Goal: Information Seeking & Learning: Learn about a topic

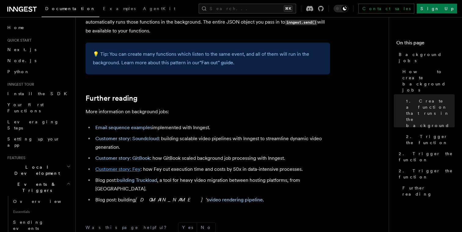
scroll to position [510, 0]
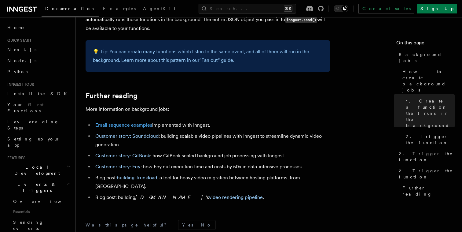
click at [135, 124] on link "Email sequence examples" at bounding box center [123, 125] width 57 height 6
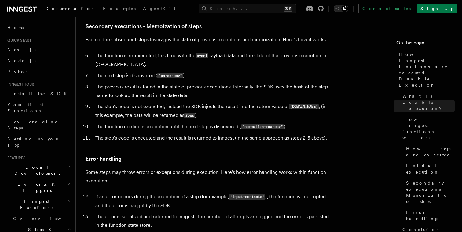
scroll to position [1217, 0]
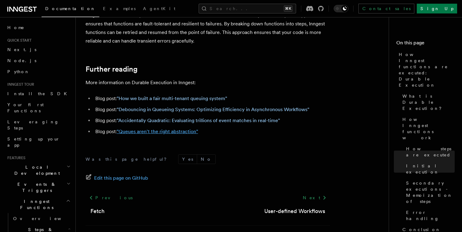
click at [154, 128] on link ""Queues aren't the right abstraction"" at bounding box center [157, 131] width 81 height 6
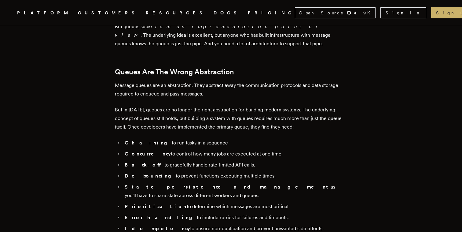
scroll to position [637, 0]
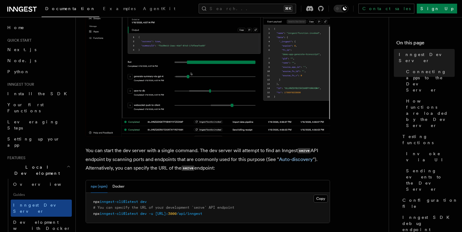
scroll to position [122, 0]
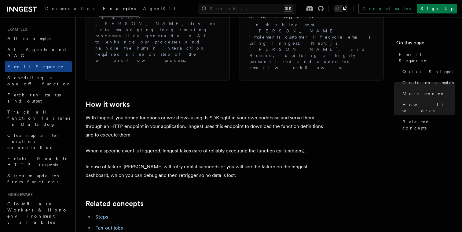
scroll to position [929, 0]
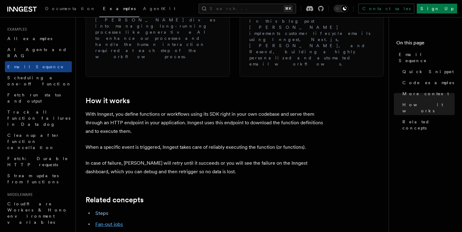
click at [107, 221] on link "Fan-out jobs" at bounding box center [109, 224] width 28 height 6
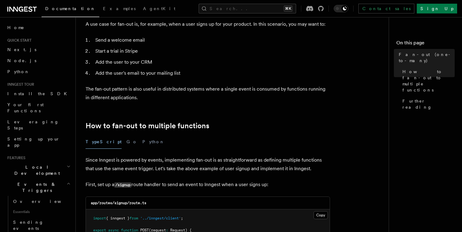
scroll to position [218, 0]
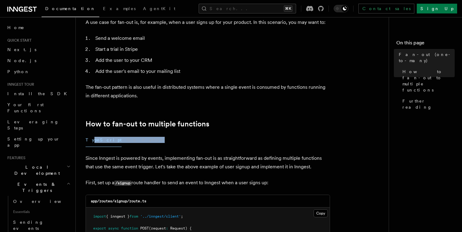
drag, startPoint x: 152, startPoint y: 132, endPoint x: 91, endPoint y: 130, distance: 60.8
click at [91, 133] on div "TypeScript Go Python" at bounding box center [208, 140] width 244 height 14
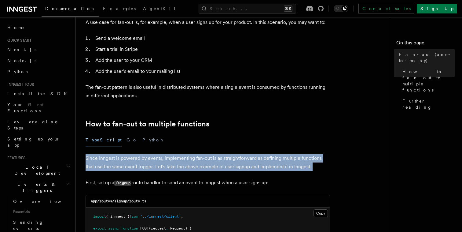
drag, startPoint x: 87, startPoint y: 144, endPoint x: 123, endPoint y: 165, distance: 41.7
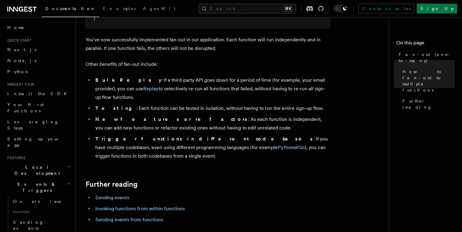
scroll to position [803, 0]
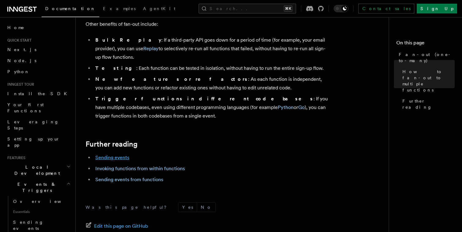
click at [118, 154] on link "Sending events" at bounding box center [112, 157] width 34 height 6
click at [118, 165] on link "Invoking functions from within functions" at bounding box center [140, 168] width 90 height 6
click at [118, 176] on link "Sending events from functions" at bounding box center [129, 179] width 68 height 6
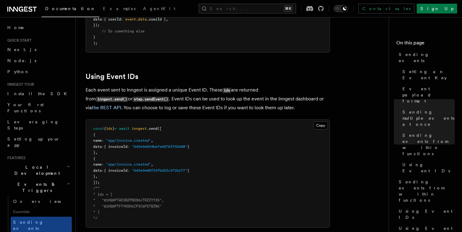
scroll to position [1054, 0]
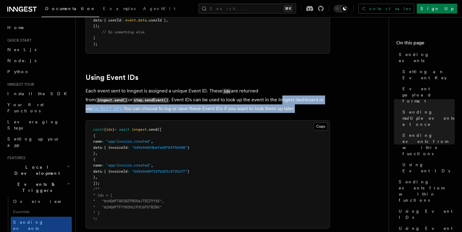
drag, startPoint x: 236, startPoint y: 97, endPoint x: 268, endPoint y: 104, distance: 32.9
click at [268, 104] on p "Each event sent to Inngest is assigned a unique Event ID. These ids are returne…" at bounding box center [208, 99] width 244 height 26
click at [267, 104] on p "Each event sent to Inngest is assigned a unique Event ID. These ids are returne…" at bounding box center [208, 99] width 244 height 26
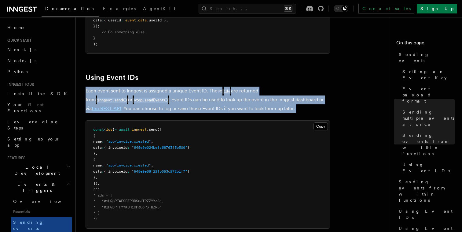
drag, startPoint x: 267, startPoint y: 104, endPoint x: 85, endPoint y: 85, distance: 183.7
drag, startPoint x: 85, startPoint y: 85, endPoint x: 253, endPoint y: 102, distance: 169.0
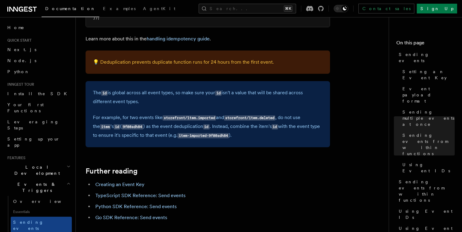
scroll to position [1683, 0]
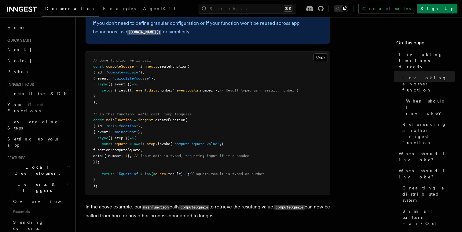
scroll to position [211, 0]
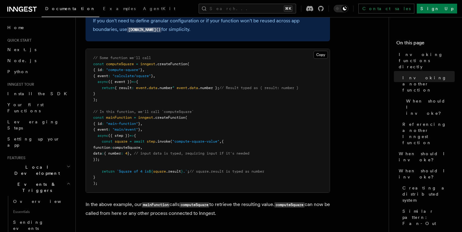
click at [150, 142] on span "step" at bounding box center [151, 141] width 9 height 4
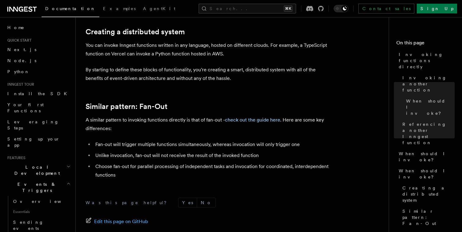
scroll to position [833, 0]
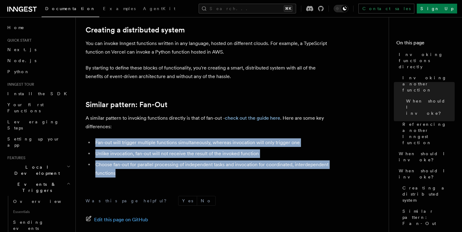
drag, startPoint x: 93, startPoint y: 142, endPoint x: 131, endPoint y: 170, distance: 47.6
click at [131, 170] on ul "Fan-out will trigger multiple functions simultaneously, whereas invocation will…" at bounding box center [208, 157] width 244 height 39
click at [131, 170] on li "Choose fan-out for parallel processing of independent tasks and invocation for …" at bounding box center [212, 168] width 237 height 17
drag, startPoint x: 131, startPoint y: 170, endPoint x: 97, endPoint y: 138, distance: 46.7
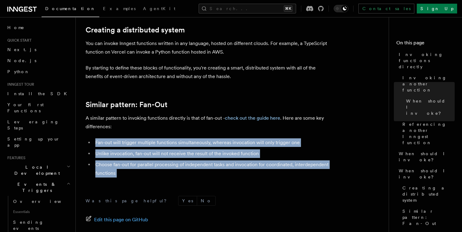
drag, startPoint x: 96, startPoint y: 138, endPoint x: 138, endPoint y: 171, distance: 52.5
click at [138, 171] on li "Choose fan-out for parallel processing of independent tasks and invocation for …" at bounding box center [212, 168] width 237 height 17
drag, startPoint x: 138, startPoint y: 171, endPoint x: 100, endPoint y: 143, distance: 46.6
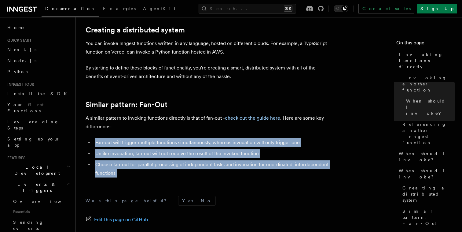
click at [100, 143] on ul "Fan-out will trigger multiple functions simultaneously, whereas invocation will…" at bounding box center [208, 157] width 244 height 39
click at [100, 143] on li "Fan-out will trigger multiple functions simultaneously, whereas invocation will…" at bounding box center [212, 142] width 237 height 9
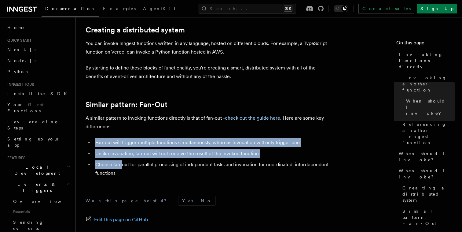
drag, startPoint x: 100, startPoint y: 143, endPoint x: 121, endPoint y: 164, distance: 29.6
click at [121, 164] on ul "Fan-out will trigger multiple functions simultaneously, whereas invocation will…" at bounding box center [208, 157] width 244 height 39
click at [121, 164] on li "Choose fan-out for parallel processing of independent tasks and invocation for …" at bounding box center [212, 168] width 237 height 17
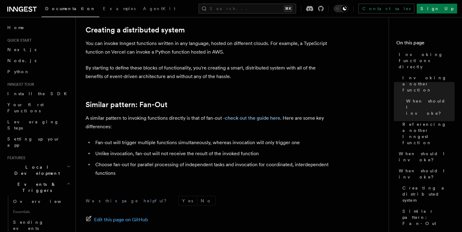
click at [121, 168] on li "Choose fan-out for parallel processing of independent tasks and invocation for …" at bounding box center [212, 168] width 237 height 17
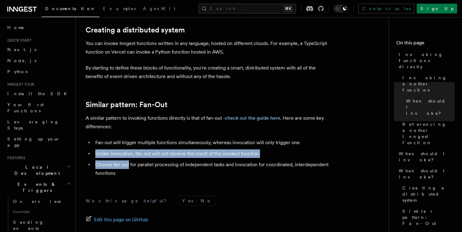
drag, startPoint x: 121, startPoint y: 168, endPoint x: 101, endPoint y: 150, distance: 27.3
click at [101, 150] on ul "Fan-out will trigger multiple functions simultaneously, whereas invocation will…" at bounding box center [208, 157] width 244 height 39
click at [101, 150] on li "Unlike invocation, fan-out will not receive the result of the invoked function" at bounding box center [212, 153] width 237 height 9
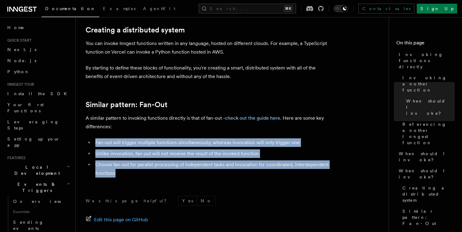
drag, startPoint x: 96, startPoint y: 146, endPoint x: 120, endPoint y: 173, distance: 36.2
click at [120, 173] on ul "Fan-out will trigger multiple functions simultaneously, whereas invocation will…" at bounding box center [208, 157] width 244 height 39
click at [120, 173] on li "Choose fan-out for parallel processing of independent tasks and invocation for …" at bounding box center [212, 168] width 237 height 17
drag, startPoint x: 120, startPoint y: 173, endPoint x: 96, endPoint y: 142, distance: 39.2
click at [96, 142] on ul "Fan-out will trigger multiple functions simultaneously, whereas invocation will…" at bounding box center [208, 157] width 244 height 39
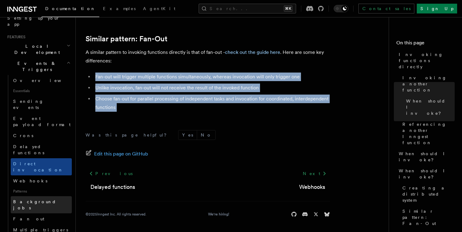
scroll to position [123, 0]
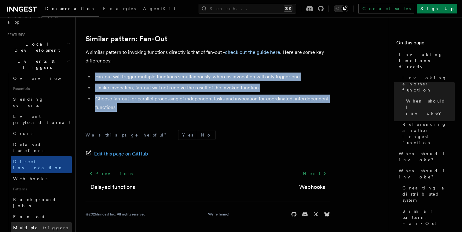
click at [40, 225] on span "Multiple triggers & wildcards" at bounding box center [42, 230] width 58 height 11
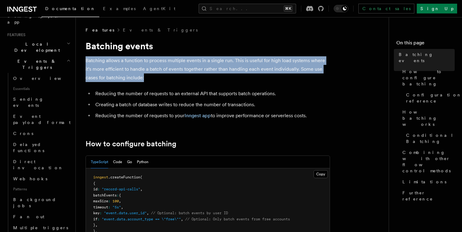
drag, startPoint x: 153, startPoint y: 79, endPoint x: 86, endPoint y: 58, distance: 70.1
click at [86, 58] on p "Batching allows a function to process multiple events in a single run. This is …" at bounding box center [208, 69] width 244 height 26
drag, startPoint x: 86, startPoint y: 60, endPoint x: 172, endPoint y: 80, distance: 88.4
click at [172, 80] on p "Batching allows a function to process multiple events in a single run. This is …" at bounding box center [208, 69] width 244 height 26
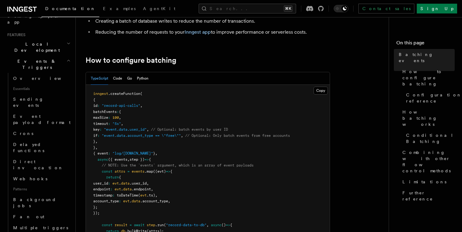
scroll to position [85, 0]
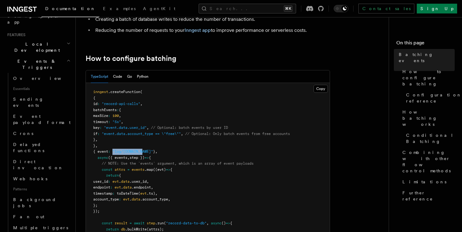
drag, startPoint x: 117, startPoint y: 151, endPoint x: 148, endPoint y: 151, distance: 31.2
click at [148, 151] on span "{ event : "log/api.call" } ," at bounding box center [125, 151] width 64 height 4
click at [153, 151] on span "}" at bounding box center [154, 151] width 2 height 4
drag, startPoint x: 100, startPoint y: 165, endPoint x: 187, endPoint y: 165, distance: 86.8
click at [187, 165] on span "// NOTE: Use the `events` argument, which is an array of event payloads" at bounding box center [173, 163] width 160 height 4
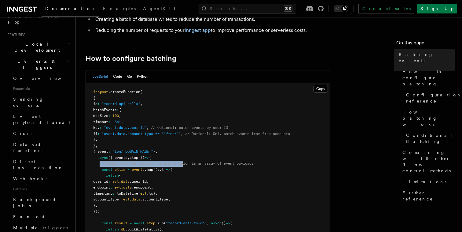
click at [187, 165] on span "// NOTE: Use the `events` argument, which is an array of event payloads" at bounding box center [178, 163] width 152 height 4
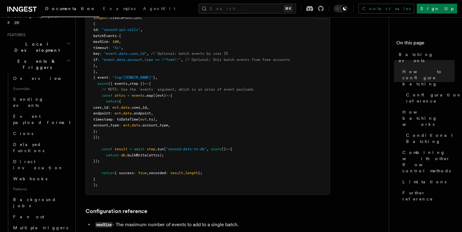
scroll to position [160, 0]
drag, startPoint x: 116, startPoint y: 92, endPoint x: 279, endPoint y: 89, distance: 162.9
click at [280, 89] on pre "inngest .createFunction ( { id : "record-api-calls" , batchEvents : { maxSize :…" at bounding box center [208, 100] width 244 height 185
click at [279, 89] on pre "inngest .createFunction ( { id : "record-api-calls" , batchEvents : { maxSize :…" at bounding box center [208, 100] width 244 height 185
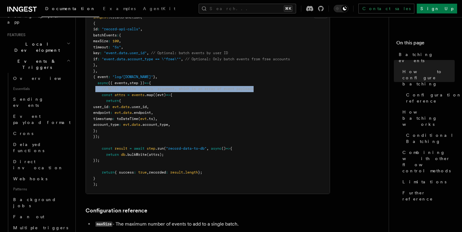
drag, startPoint x: 285, startPoint y: 89, endPoint x: 95, endPoint y: 90, distance: 189.8
click at [95, 89] on pre "inngest .createFunction ( { id : "record-api-calls" , batchEvents : { maxSize :…" at bounding box center [208, 100] width 244 height 185
click at [95, 90] on span at bounding box center [97, 88] width 9 height 4
drag, startPoint x: 101, startPoint y: 90, endPoint x: 287, endPoint y: 88, distance: 186.1
click at [287, 88] on pre "inngest .createFunction ( { id : "record-api-calls" , batchEvents : { maxSize :…" at bounding box center [208, 100] width 244 height 185
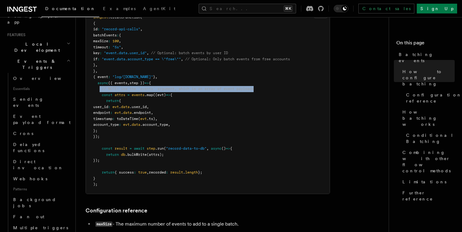
click at [286, 88] on pre "inngest .createFunction ( { id : "record-api-calls" , batchEvents : { maxSize :…" at bounding box center [208, 100] width 244 height 185
drag, startPoint x: 150, startPoint y: 90, endPoint x: 255, endPoint y: 90, distance: 105.4
click at [254, 90] on span "// NOTE: Use the `events` argument, which is an array of event payloads" at bounding box center [178, 88] width 152 height 4
drag, startPoint x: 102, startPoint y: 94, endPoint x: 124, endPoint y: 137, distance: 47.6
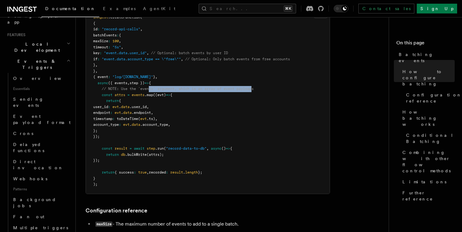
click at [124, 137] on pre "inngest .createFunction ( { id : "record-api-calls" , batchEvents : { maxSize :…" at bounding box center [208, 100] width 244 height 185
click at [124, 136] on pre "inngest .createFunction ( { id : "record-api-calls" , batchEvents : { maxSize :…" at bounding box center [208, 100] width 244 height 185
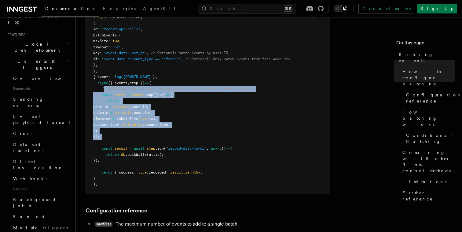
drag, startPoint x: 124, startPoint y: 136, endPoint x: 105, endPoint y: 91, distance: 49.1
click at [105, 91] on pre "inngest .createFunction ( { id : "record-api-calls" , batchEvents : { maxSize :…" at bounding box center [208, 100] width 244 height 185
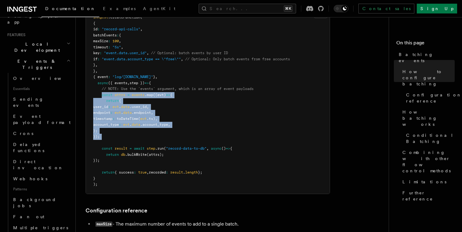
drag, startPoint x: 101, startPoint y: 93, endPoint x: 144, endPoint y: 145, distance: 67.3
click at [144, 145] on pre "inngest .createFunction ( { id : "record-api-calls" , batchEvents : { maxSize :…" at bounding box center [208, 100] width 244 height 185
drag, startPoint x: 127, startPoint y: 149, endPoint x: 198, endPoint y: 161, distance: 72.3
click at [198, 161] on pre "inngest .createFunction ( { id : "record-api-calls" , batchEvents : { maxSize :…" at bounding box center [208, 100] width 244 height 185
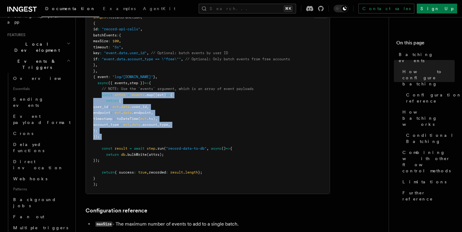
click at [198, 161] on pre "inngest .createFunction ( { id : "record-api-calls" , batchEvents : { maxSize :…" at bounding box center [208, 100] width 244 height 185
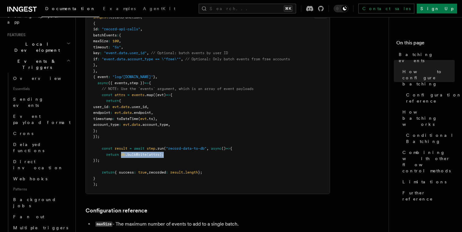
drag, startPoint x: 122, startPoint y: 154, endPoint x: 204, endPoint y: 153, distance: 81.9
click at [204, 153] on pre "inngest .createFunction ( { id : "record-api-calls" , batchEvents : { maxSize :…" at bounding box center [208, 100] width 244 height 185
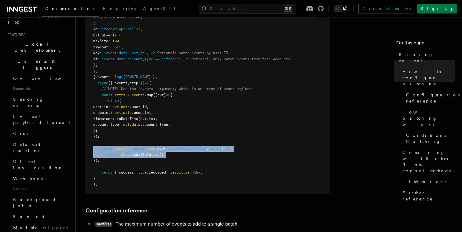
drag, startPoint x: 204, startPoint y: 153, endPoint x: 98, endPoint y: 146, distance: 106.5
click at [98, 146] on pre "inngest .createFunction ( { id : "record-api-calls" , batchEvents : { maxSize :…" at bounding box center [208, 100] width 244 height 185
click at [98, 146] on span at bounding box center [97, 148] width 9 height 4
drag, startPoint x: 98, startPoint y: 148, endPoint x: 123, endPoint y: 160, distance: 28.2
click at [123, 160] on pre "inngest .createFunction ( { id : "record-api-calls" , batchEvents : { maxSize :…" at bounding box center [208, 100] width 244 height 185
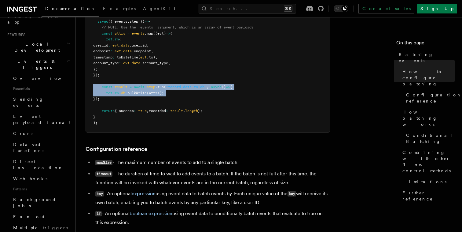
scroll to position [224, 0]
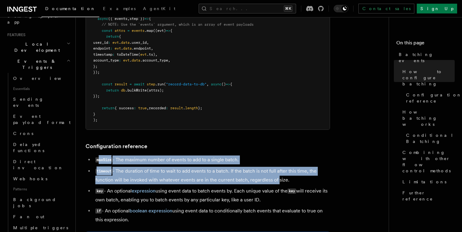
drag, startPoint x: 99, startPoint y: 158, endPoint x: 275, endPoint y: 182, distance: 177.9
click at [275, 182] on ul "maxSize - The maximum number of events to add to a single batch. timeout - The …" at bounding box center [208, 189] width 244 height 68
click at [275, 182] on li "timeout - The duration of time to wait to add events to a batch. If the batch i…" at bounding box center [212, 175] width 237 height 17
drag, startPoint x: 295, startPoint y: 182, endPoint x: 92, endPoint y: 160, distance: 203.4
click at [93, 160] on ul "maxSize - The maximum number of events to add to a single batch. timeout - The …" at bounding box center [208, 189] width 244 height 68
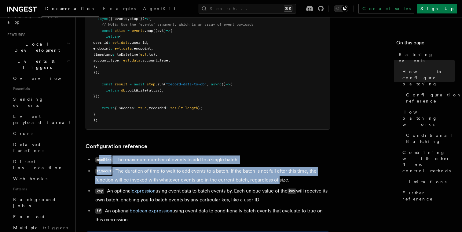
drag, startPoint x: 159, startPoint y: 204, endPoint x: 274, endPoint y: 203, distance: 114.9
click at [274, 204] on li "key - An optional expression using event data to batch events by. Each unique v…" at bounding box center [212, 194] width 237 height 17
click at [274, 203] on li "key - An optional expression using event data to batch events by. Each unique v…" at bounding box center [212, 194] width 237 height 17
drag, startPoint x: 274, startPoint y: 203, endPoint x: 116, endPoint y: 155, distance: 165.5
click at [115, 155] on ul "maxSize - The maximum number of events to add to a single batch. timeout - The …" at bounding box center [208, 189] width 244 height 68
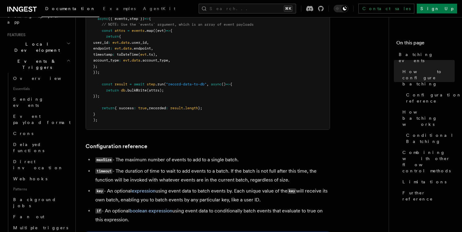
click at [124, 160] on li "maxSize - The maximum number of events to add to a single batch." at bounding box center [212, 159] width 237 height 9
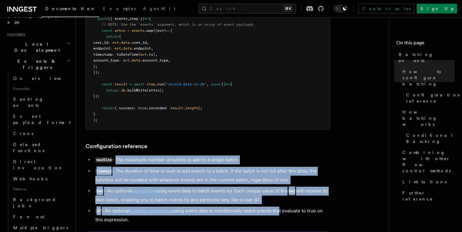
drag, startPoint x: 116, startPoint y: 160, endPoint x: 280, endPoint y: 214, distance: 173.0
click at [280, 214] on ul "maxSize - The maximum number of events to add to a single batch. timeout - The …" at bounding box center [208, 189] width 244 height 68
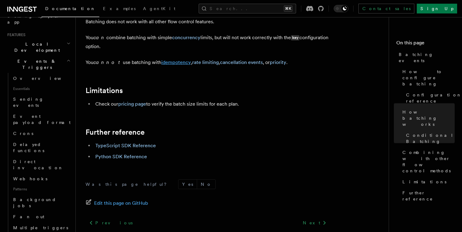
scroll to position [689, 0]
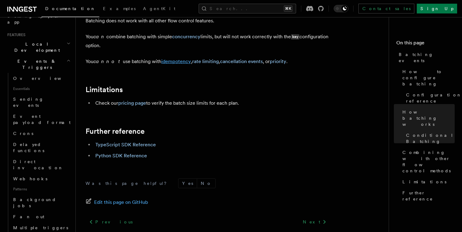
click at [172, 62] on link "idempotency" at bounding box center [176, 61] width 30 height 6
click at [192, 63] on link "rate limiting" at bounding box center [205, 61] width 27 height 6
click at [224, 63] on link "cancellation events" at bounding box center [241, 61] width 43 height 6
click at [270, 62] on link "priority" at bounding box center [278, 61] width 17 height 6
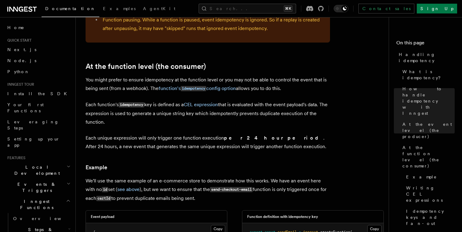
scroll to position [681, 0]
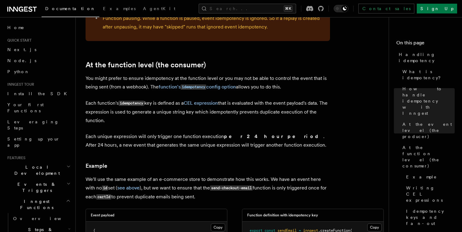
drag, startPoint x: 160, startPoint y: 174, endPoint x: 207, endPoint y: 189, distance: 49.5
click at [207, 189] on p "We'll use the same example of an e-commerce store to demonstrate how this works…" at bounding box center [208, 188] width 244 height 26
click at [206, 189] on p "We'll use the same example of an e-commerce store to demonstrate how this works…" at bounding box center [208, 188] width 244 height 26
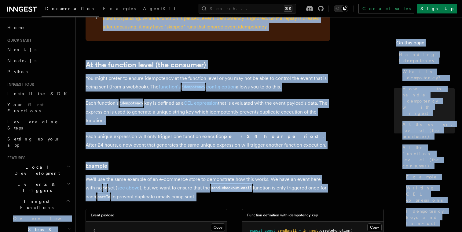
drag, startPoint x: 207, startPoint y: 189, endPoint x: 73, endPoint y: 167, distance: 135.7
click at [76, 167] on div "Search... Documentation Examples AgentKit Home Quick start Next.js Node.js Pyth…" at bounding box center [269, 61] width 386 height 1485
click at [92, 175] on p "We'll use the same example of an e-commerce store to demonstrate how this works…" at bounding box center [208, 188] width 244 height 26
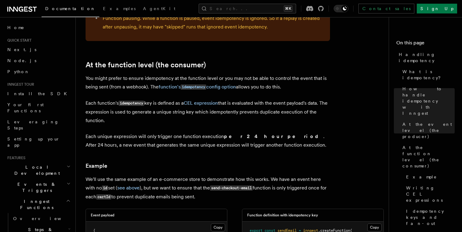
drag, startPoint x: 85, startPoint y: 168, endPoint x: 244, endPoint y: 189, distance: 160.0
click at [244, 189] on div "Features Inngest Functions Errors & Retries Handling idempotency Ensuring that …" at bounding box center [244, 61] width 337 height 1485
click at [244, 189] on p "We'll use the same example of an e-commerce store to demonstrate how this works…" at bounding box center [208, 188] width 244 height 26
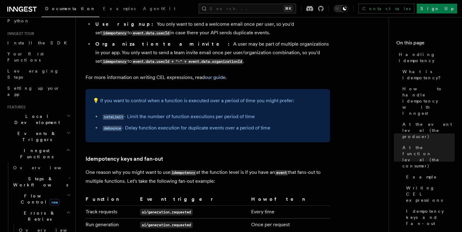
scroll to position [51, 0]
click at [32, 209] on span "Errors & Retries" at bounding box center [39, 215] width 56 height 12
click at [30, 224] on link "Overview" at bounding box center [44, 229] width 55 height 11
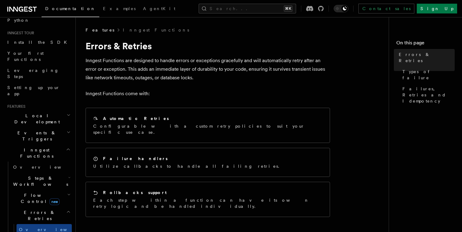
click at [125, 65] on p "Inngest Functions are designed to handle errors or exceptions gracefully and wi…" at bounding box center [208, 69] width 244 height 26
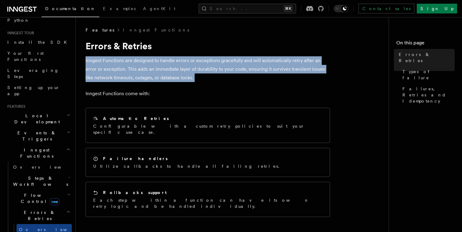
click at [125, 65] on p "Inngest Functions are designed to handle errors or exceptions gracefully and wi…" at bounding box center [208, 69] width 244 height 26
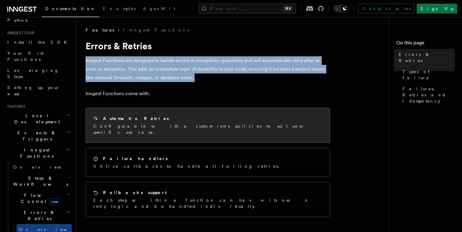
click at [146, 121] on div "Automatic Retries" at bounding box center [207, 118] width 229 height 6
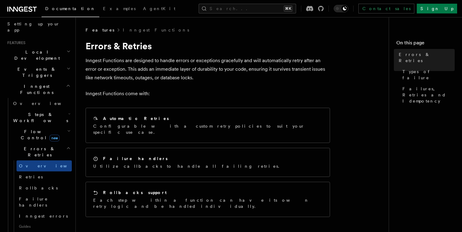
scroll to position [122, 0]
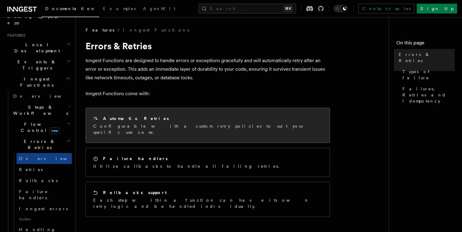
click at [104, 132] on div "Automatic Retries Configurable with a custom retry policies to suit your specif…" at bounding box center [208, 125] width 244 height 35
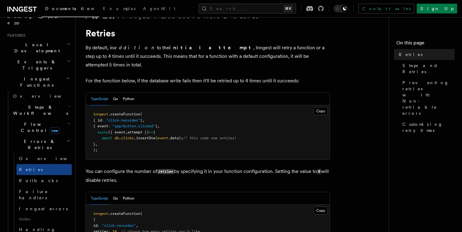
scroll to position [17, 0]
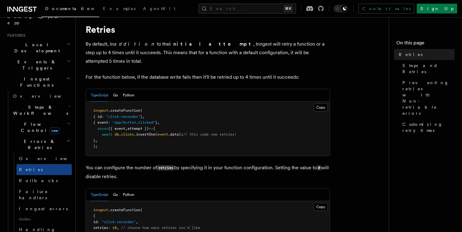
drag, startPoint x: 91, startPoint y: 159, endPoint x: 150, endPoint y: 167, distance: 59.6
click at [150, 167] on p "You can configure the number of retries by specifying it in your function confi…" at bounding box center [208, 171] width 244 height 17
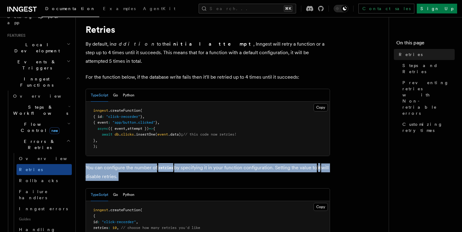
drag, startPoint x: 150, startPoint y: 167, endPoint x: 90, endPoint y: 162, distance: 60.1
click at [90, 163] on p "You can configure the number of retries by specifying it in your function confi…" at bounding box center [208, 171] width 244 height 17
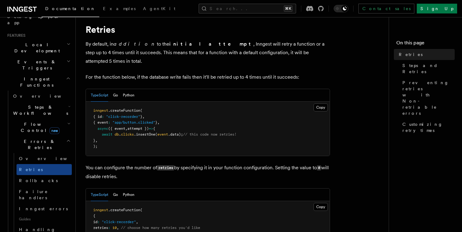
drag, startPoint x: 87, startPoint y: 158, endPoint x: 144, endPoint y: 168, distance: 58.1
click at [144, 168] on p "You can configure the number of retries by specifying it in your function confi…" at bounding box center [208, 171] width 244 height 17
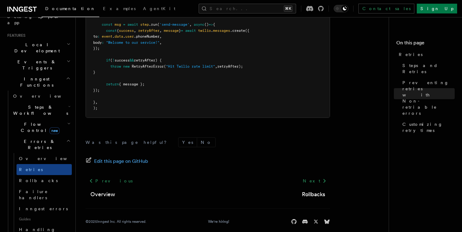
scroll to position [904, 0]
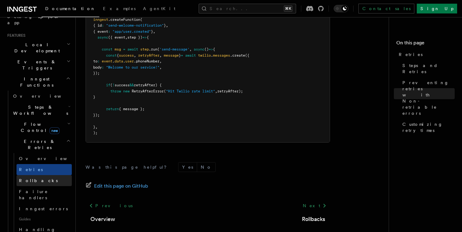
click at [42, 175] on link "Rollbacks" at bounding box center [44, 180] width 55 height 11
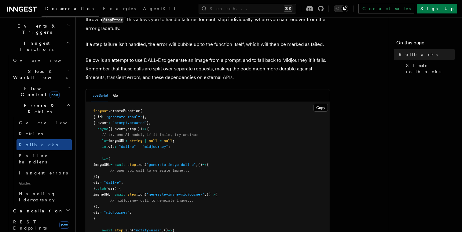
scroll to position [50, 0]
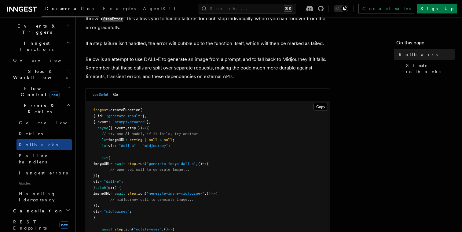
drag, startPoint x: 162, startPoint y: 164, endPoint x: 259, endPoint y: 163, distance: 97.2
click at [259, 163] on pre "inngest .createFunction ( { id : "generate-result" } , { event : "prompt.create…" at bounding box center [208, 190] width 244 height 179
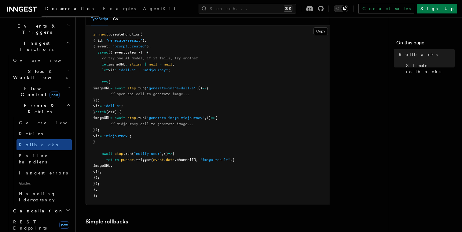
scroll to position [127, 0]
drag, startPoint x: 100, startPoint y: 153, endPoint x: 214, endPoint y: 152, distance: 114.6
click at [214, 152] on pre "inngest .createFunction ( { id : "generate-result" } , { event : "prompt.create…" at bounding box center [208, 114] width 244 height 179
drag, startPoint x: 108, startPoint y: 161, endPoint x: 124, endPoint y: 178, distance: 23.6
click at [124, 178] on pre "inngest .createFunction ( { id : "generate-result" } , { event : "prompt.create…" at bounding box center [208, 114] width 244 height 179
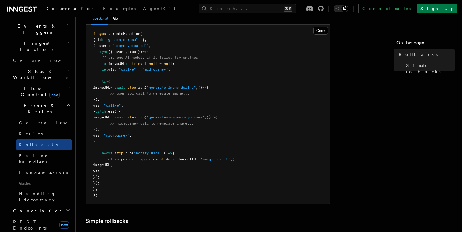
click at [109, 164] on span "imageURL" at bounding box center [101, 165] width 17 height 4
click at [116, 174] on pre "inngest .createFunction ( { id : "generate-result" } , { event : "prompt.create…" at bounding box center [208, 114] width 244 height 179
drag, startPoint x: 115, startPoint y: 174, endPoint x: 105, endPoint y: 159, distance: 18.2
click at [105, 159] on pre "inngest .createFunction ( { id : "generate-result" } , { event : "prompt.create…" at bounding box center [208, 114] width 244 height 179
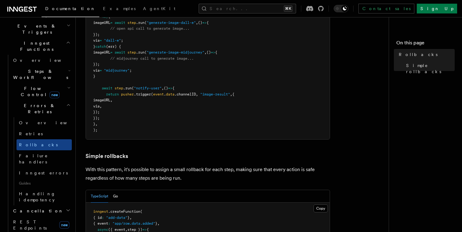
scroll to position [193, 0]
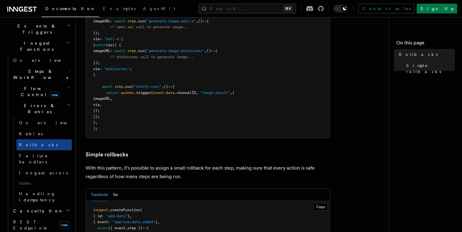
click at [199, 177] on p "With this pattern, it's possible to assign a small rollback for each step, maki…" at bounding box center [208, 171] width 244 height 17
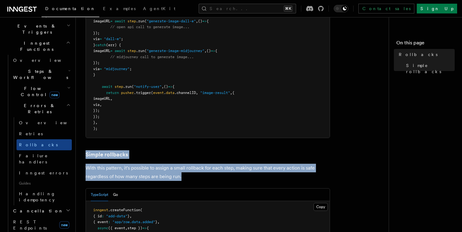
drag, startPoint x: 200, startPoint y: 177, endPoint x: 91, endPoint y: 143, distance: 113.7
click at [91, 143] on article "Features Inngest Functions Errors & Retries Rollbacks Unlike an error being thr…" at bounding box center [235, 156] width 298 height 644
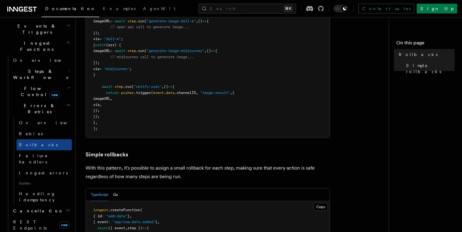
click at [144, 129] on pre "inngest .createFunction ( { id : "generate-result" } , { event : "prompt.create…" at bounding box center [208, 47] width 244 height 179
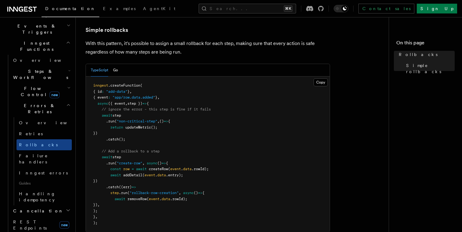
scroll to position [318, 0]
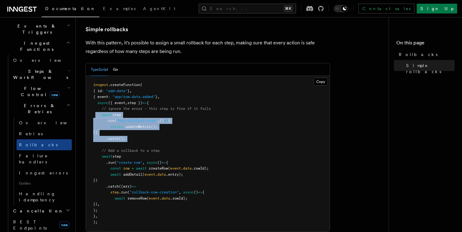
drag, startPoint x: 127, startPoint y: 141, endPoint x: 94, endPoint y: 116, distance: 41.3
click at [94, 116] on pre "inngest .createFunction ( { id : "add-data" } , { event : "app/row.data.added" …" at bounding box center [208, 153] width 244 height 155
click at [142, 139] on pre "inngest .createFunction ( { id : "add-data" } , { event : "app/row.data.added" …" at bounding box center [208, 153] width 244 height 155
drag, startPoint x: 140, startPoint y: 139, endPoint x: 94, endPoint y: 115, distance: 52.2
click at [94, 115] on pre "inngest .createFunction ( { id : "add-data" } , { event : "app/row.data.added" …" at bounding box center [208, 153] width 244 height 155
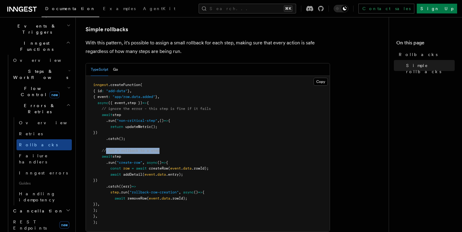
drag, startPoint x: 107, startPoint y: 150, endPoint x: 182, endPoint y: 150, distance: 74.9
click at [182, 150] on pre "inngest .createFunction ( { id : "add-data" } , { event : "app/row.data.added" …" at bounding box center [208, 153] width 244 height 155
drag, startPoint x: 182, startPoint y: 150, endPoint x: 97, endPoint y: 150, distance: 84.6
click at [97, 150] on pre "inngest .createFunction ( { id : "add-data" } , { event : "app/row.data.added" …" at bounding box center [208, 153] width 244 height 155
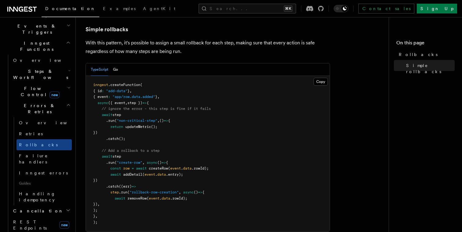
click at [121, 157] on span "step" at bounding box center [116, 156] width 9 height 4
drag, startPoint x: 100, startPoint y: 156, endPoint x: 131, endPoint y: 213, distance: 64.8
click at [131, 213] on pre "inngest .createFunction ( { id : "add-data" } , { event : "app/row.data.added" …" at bounding box center [208, 153] width 244 height 155
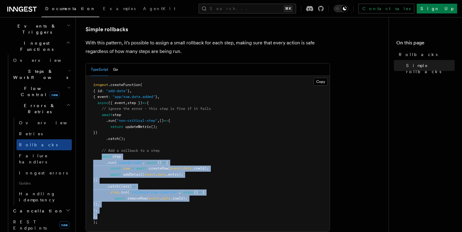
drag, startPoint x: 102, startPoint y: 154, endPoint x: 142, endPoint y: 218, distance: 75.6
click at [142, 218] on pre "inngest .createFunction ( { id : "add-data" } , { event : "app/row.data.added" …" at bounding box center [208, 153] width 244 height 155
drag, startPoint x: 142, startPoint y: 218, endPoint x: 90, endPoint y: 151, distance: 85.1
click at [90, 151] on pre "inngest .createFunction ( { id : "add-data" } , { event : "app/row.data.added" …" at bounding box center [208, 153] width 244 height 155
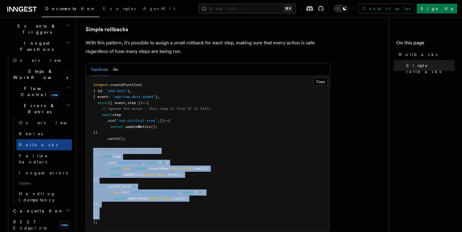
click at [90, 151] on pre "inngest .createFunction ( { id : "add-data" } , { event : "app/row.data.added" …" at bounding box center [208, 153] width 244 height 155
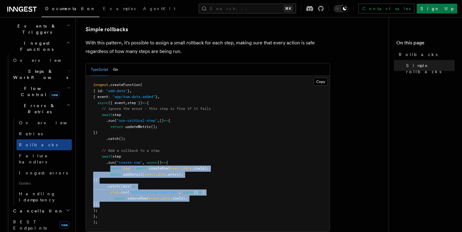
drag, startPoint x: 111, startPoint y: 169, endPoint x: 284, endPoint y: 206, distance: 176.6
click at [284, 206] on pre "inngest .createFunction ( { id : "add-data" } , { event : "app/row.data.added" …" at bounding box center [208, 153] width 244 height 155
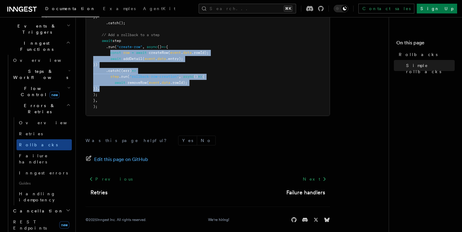
scroll to position [434, 0]
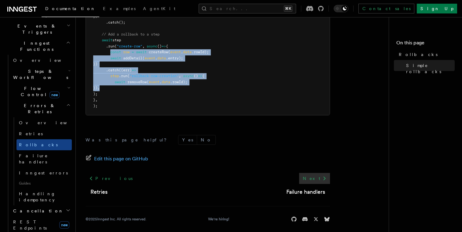
click at [316, 177] on link "Next" at bounding box center [314, 178] width 31 height 11
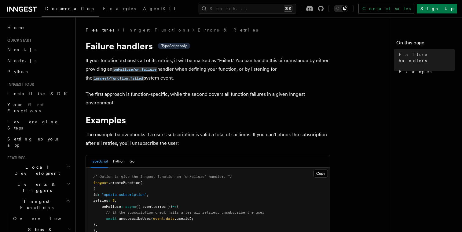
drag, startPoint x: 89, startPoint y: 61, endPoint x: 192, endPoint y: 61, distance: 102.7
click at [192, 61] on p "If your function exhausts all of its retries, it will be marked as "Failed." Yo…" at bounding box center [208, 69] width 244 height 26
drag, startPoint x: 186, startPoint y: 61, endPoint x: 208, endPoint y: 76, distance: 26.5
click at [208, 76] on p "If your function exhausts all of its retries, it will be marked as "Failed." Yo…" at bounding box center [208, 69] width 244 height 26
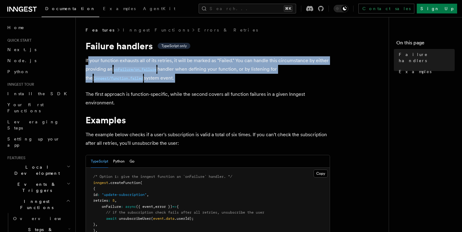
drag, startPoint x: 208, startPoint y: 77, endPoint x: 88, endPoint y: 59, distance: 121.7
click at [88, 59] on p "If your function exhausts all of its retries, it will be marked as "Failed." Yo…" at bounding box center [208, 69] width 244 height 26
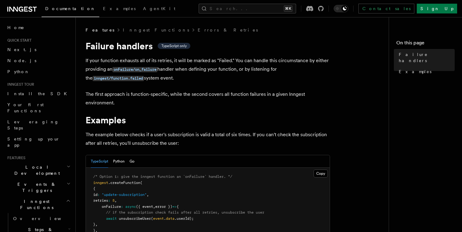
drag, startPoint x: 85, startPoint y: 59, endPoint x: 172, endPoint y: 78, distance: 89.1
click at [172, 78] on div "Features Inngest Functions Errors & Retries Failure handlers TypeScript only If…" at bounding box center [244, 227] width 337 height 454
click at [172, 78] on p "If your function exhausts all of its retries, it will be marked as "Failed." Yo…" at bounding box center [208, 69] width 244 height 26
drag, startPoint x: 84, startPoint y: 92, endPoint x: 165, endPoint y: 95, distance: 81.0
click at [165, 95] on div "Features Inngest Functions Errors & Retries Failure handlers TypeScript only If…" at bounding box center [244, 227] width 337 height 454
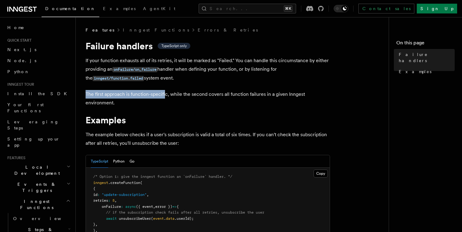
click at [165, 95] on p "The first approach is function-specific, while the second covers all function f…" at bounding box center [208, 98] width 244 height 17
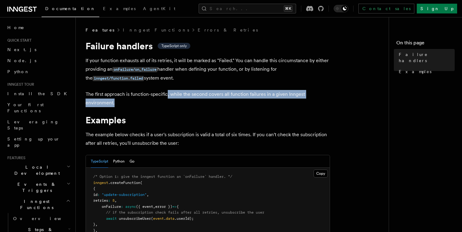
drag, startPoint x: 168, startPoint y: 94, endPoint x: 266, endPoint y: 106, distance: 99.1
click at [266, 106] on p "The first approach is function-specific, while the second covers all function f…" at bounding box center [208, 98] width 244 height 17
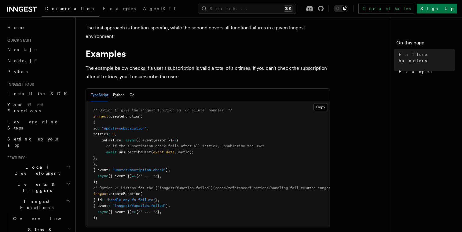
scroll to position [75, 0]
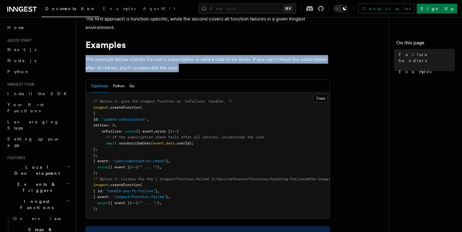
drag, startPoint x: 84, startPoint y: 61, endPoint x: 189, endPoint y: 69, distance: 105.4
click at [190, 69] on div "Features Inngest Functions Errors & Retries Failure handlers TypeScript only If…" at bounding box center [244, 152] width 337 height 454
click at [189, 69] on p "The example below checks if a user's subscription is valid a total of six times…" at bounding box center [208, 63] width 244 height 17
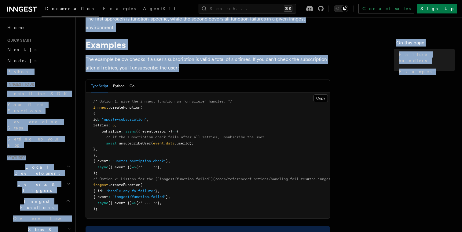
drag, startPoint x: 193, startPoint y: 66, endPoint x: 75, endPoint y: 58, distance: 118.3
click at [76, 58] on div "Search... Documentation Examples AgentKit Home Quick start Next.js Node.js Pyth…" at bounding box center [269, 152] width 386 height 454
click at [97, 64] on p "The example below checks if a user's subscription is valid a total of six times…" at bounding box center [208, 63] width 244 height 17
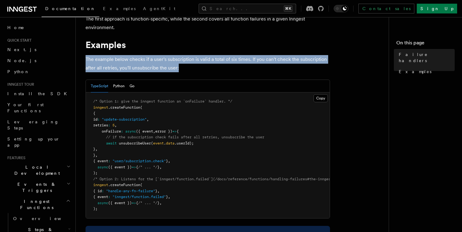
drag, startPoint x: 86, startPoint y: 61, endPoint x: 184, endPoint y: 69, distance: 98.8
click at [185, 69] on p "The example below checks if a user's subscription is valid a total of six times…" at bounding box center [208, 63] width 244 height 17
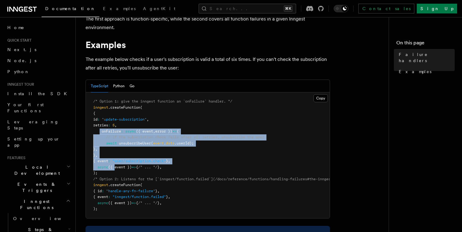
drag, startPoint x: 100, startPoint y: 133, endPoint x: 114, endPoint y: 167, distance: 36.8
click at [114, 167] on code "/* Option 1: give the inngest function an `onFailure` handler. */ inngest .crea…" at bounding box center [306, 155] width 426 height 112
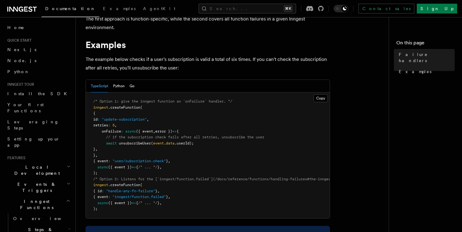
click at [129, 168] on span "({ event })" at bounding box center [120, 167] width 24 height 4
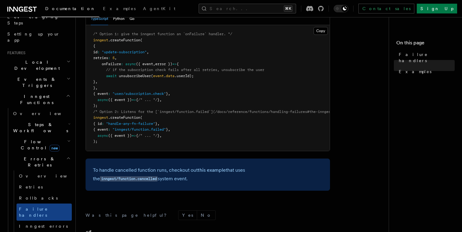
scroll to position [108, 0]
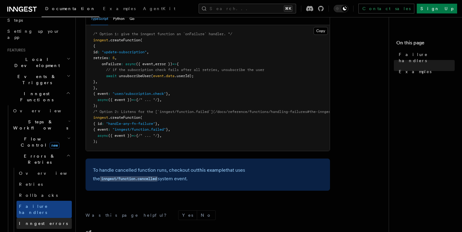
click at [36, 221] on span "Inngest errors" at bounding box center [43, 223] width 49 height 5
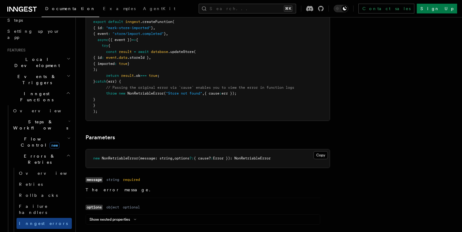
scroll to position [360, 0]
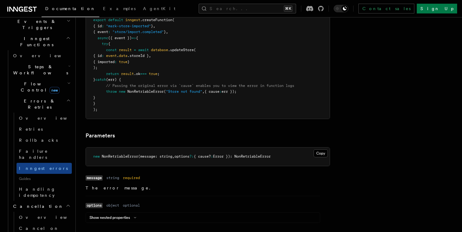
scroll to position [167, 0]
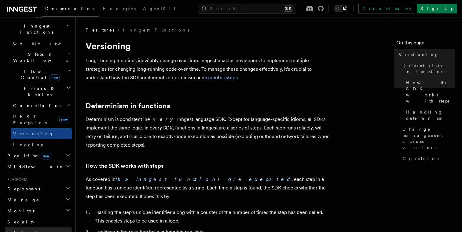
scroll to position [175, 0]
